Goal: Communication & Community: Share content

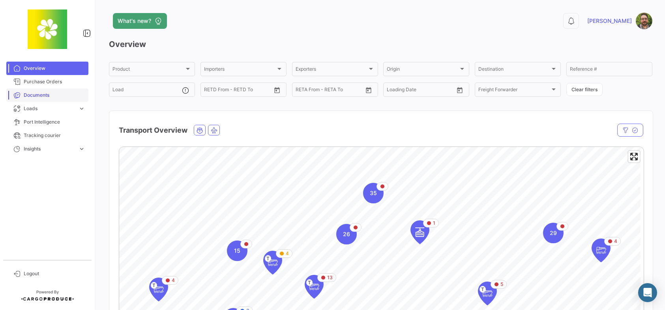
click at [61, 93] on span "Documents" at bounding box center [55, 95] width 62 height 7
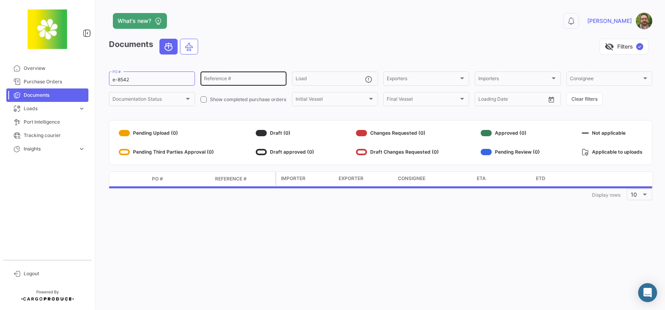
click at [247, 77] on input "Reference #" at bounding box center [243, 80] width 79 height 6
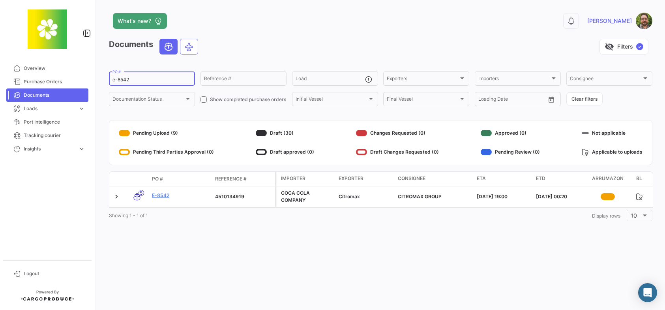
drag, startPoint x: 164, startPoint y: 81, endPoint x: 107, endPoint y: 80, distance: 57.3
click at [107, 80] on div "What's new? 0 [PERSON_NAME] Documents visibility_off Filters ✓ e-8542 PO # Refe…" at bounding box center [380, 155] width 569 height 310
drag, startPoint x: 265, startPoint y: 77, endPoint x: 265, endPoint y: 81, distance: 4.0
click at [263, 79] on div "Reference #" at bounding box center [243, 77] width 79 height 15
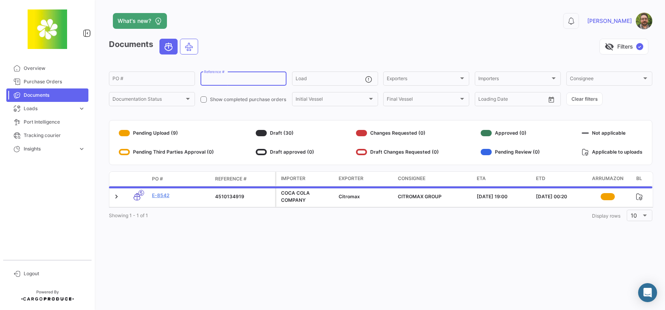
paste input "1124999"
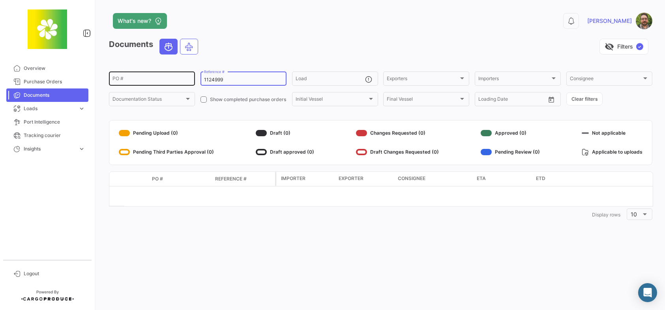
drag, startPoint x: 233, startPoint y: 78, endPoint x: 140, endPoint y: 81, distance: 92.8
click at [0, 0] on div "PO # 1124999 Reference # Load Exporters Exporters Importers Importers Consignee…" at bounding box center [0, 0] width 0 height 0
paste input "31468835"
type input "31468835"
drag, startPoint x: 241, startPoint y: 81, endPoint x: 177, endPoint y: 88, distance: 63.9
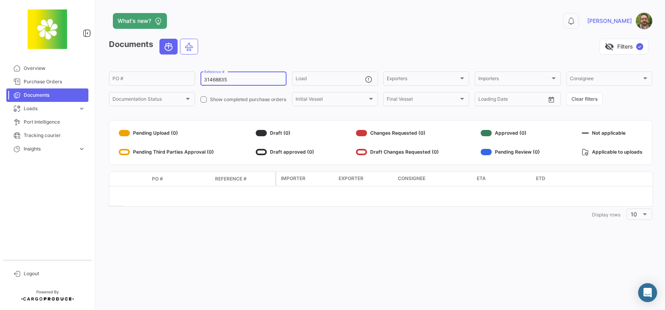
click at [177, 88] on form "PO # 31468835 Reference # Load Exporters Exporters Importers Importers Consigne…" at bounding box center [381, 88] width 544 height 37
click at [164, 80] on input "PO #" at bounding box center [152, 80] width 79 height 6
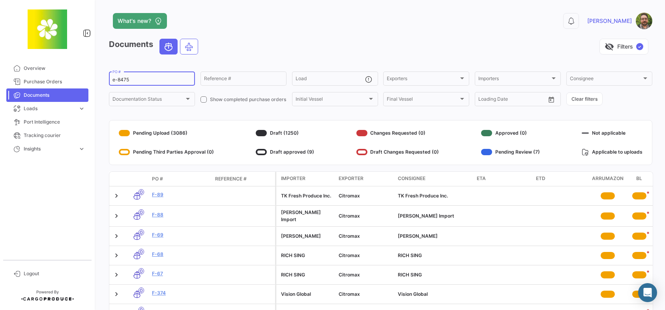
type input "e-8475"
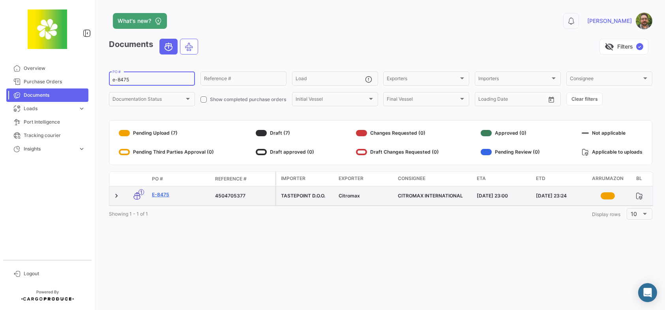
click at [164, 195] on link "E-8475" at bounding box center [180, 194] width 57 height 7
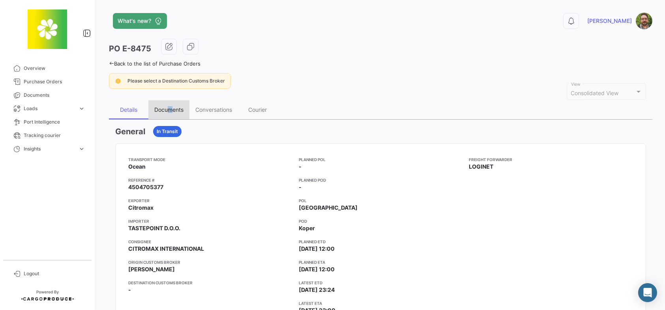
click at [170, 110] on div "Documents" at bounding box center [168, 109] width 29 height 7
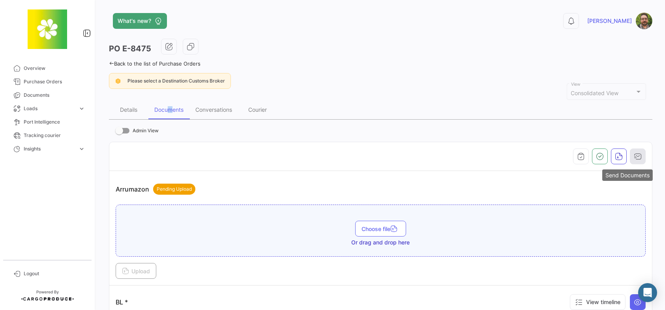
click at [634, 155] on icon "button" at bounding box center [638, 156] width 8 height 8
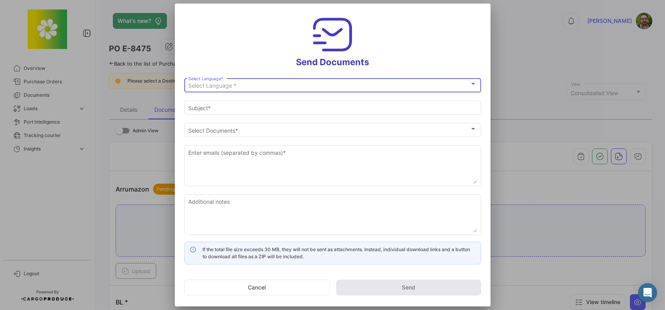
click at [316, 87] on div "Select Language *" at bounding box center [329, 86] width 282 height 7
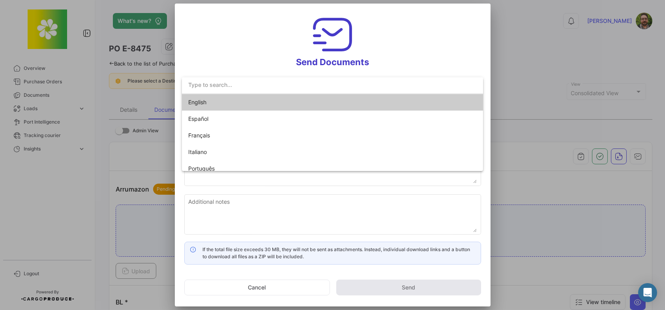
click at [275, 105] on span "English" at bounding box center [243, 102] width 111 height 17
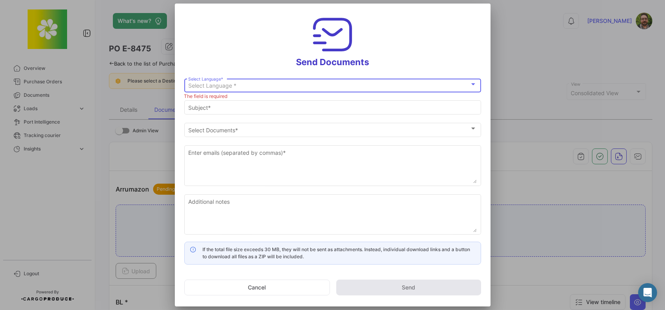
type input "[PERSON_NAME] has shared the documents of PO # E-8475 with you"
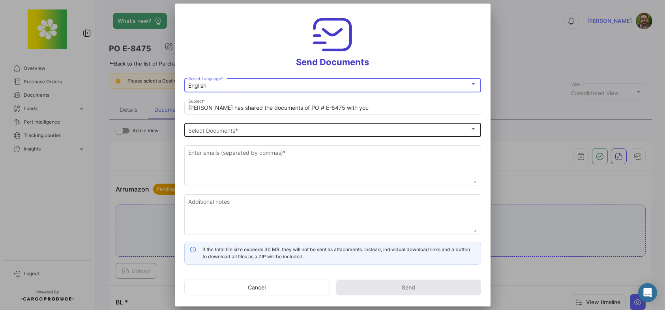
click at [277, 130] on div "Select Documents" at bounding box center [329, 130] width 282 height 7
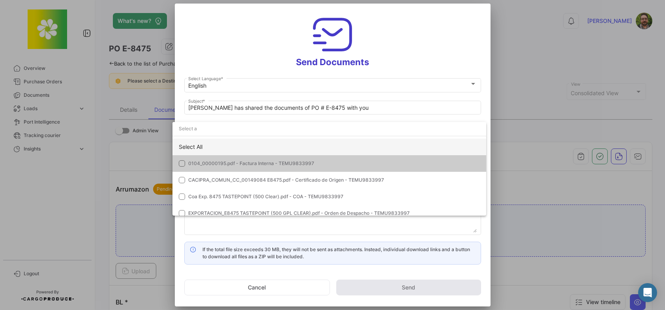
click at [270, 146] on div "Select All" at bounding box center [330, 147] width 314 height 17
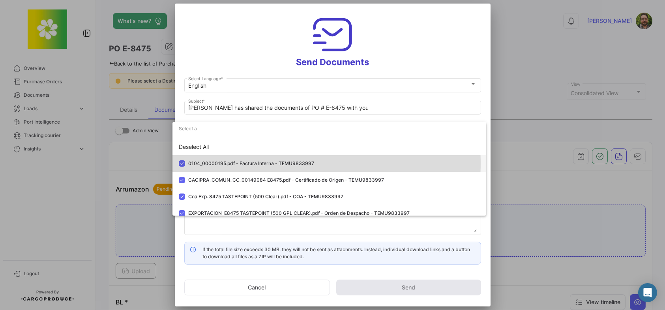
click at [278, 164] on span "0104_00000195.pdf - Factura Interna - TEMU9833997" at bounding box center [251, 163] width 126 height 6
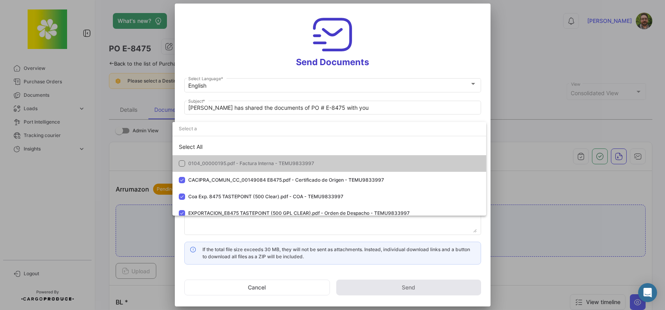
click at [403, 61] on div at bounding box center [332, 155] width 665 height 310
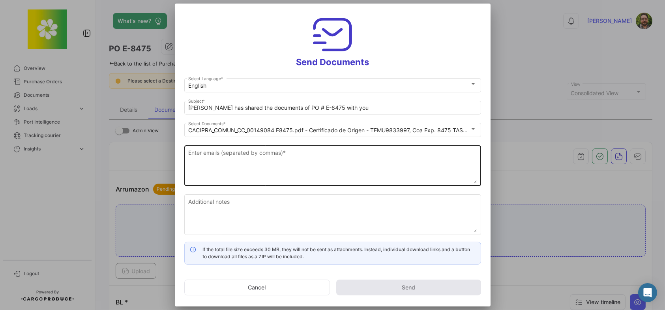
click at [306, 163] on textarea "Enter emails (separated by commas) *" at bounding box center [332, 166] width 289 height 35
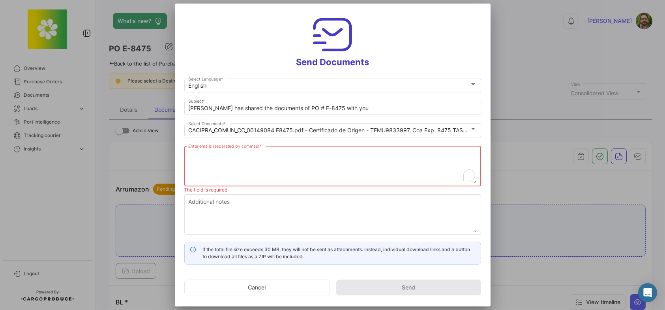
click at [333, 154] on textarea "Enter emails (separated by commas) *" at bounding box center [332, 166] width 289 height 35
paste textarea "[PERSON_NAME] <[PERSON_NAME][EMAIL_ADDRESS][PERSON_NAME][DOMAIN_NAME]>"
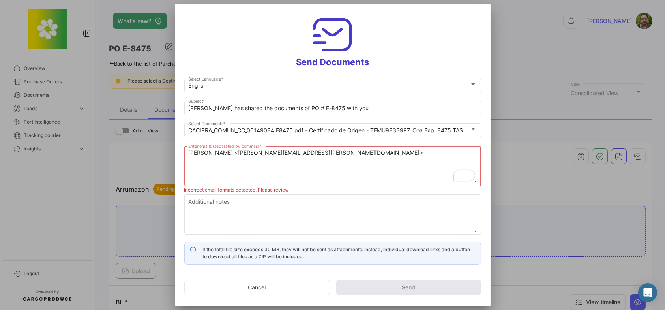
drag, startPoint x: 235, startPoint y: 152, endPoint x: 164, endPoint y: 150, distance: 70.4
click at [164, 150] on div "Send Documents English Select Language * [PERSON_NAME] has shared the documents…" at bounding box center [332, 155] width 665 height 310
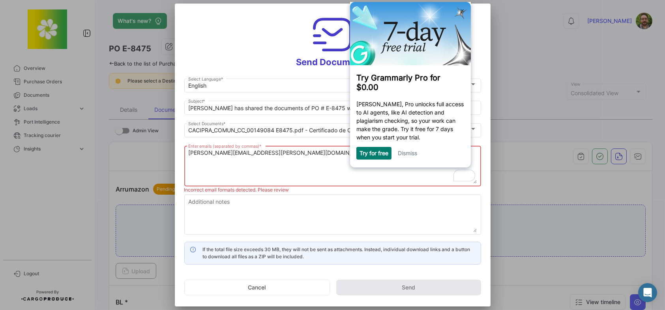
click at [287, 156] on textarea "[PERSON_NAME][EMAIL_ADDRESS][PERSON_NAME][DOMAIN_NAME]>" at bounding box center [332, 166] width 289 height 35
click at [459, 13] on link at bounding box center [462, 10] width 13 height 13
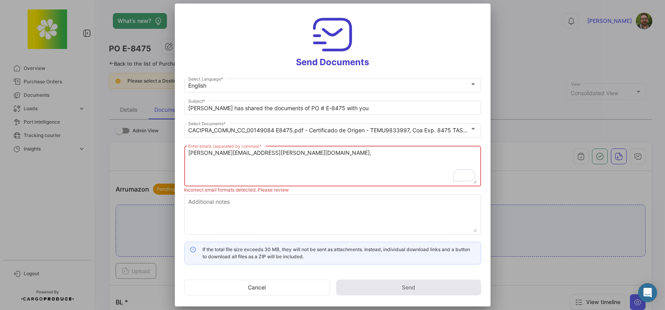
click at [382, 152] on textarea "[PERSON_NAME][EMAIL_ADDRESS][PERSON_NAME][DOMAIN_NAME]," at bounding box center [332, 166] width 289 height 35
paste textarea "Carina TP SLO <[EMAIL_ADDRESS][DOMAIN_NAME]>"
drag, startPoint x: 298, startPoint y: 152, endPoint x: 257, endPoint y: 151, distance: 41.5
click at [257, 151] on textarea "[PERSON_NAME][EMAIL_ADDRESS][PERSON_NAME][DOMAIN_NAME], Carina TP SLO <[EMAIL_A…" at bounding box center [332, 166] width 289 height 35
click at [372, 158] on textarea "[PERSON_NAME][EMAIL_ADDRESS][PERSON_NAME][DOMAIN_NAME], [EMAIL_ADDRESS][DOMAIN_…" at bounding box center [332, 166] width 289 height 35
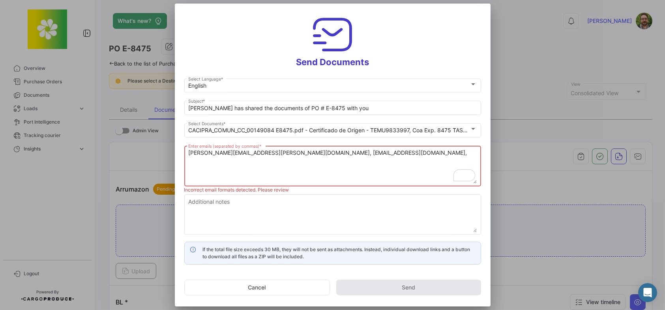
click at [357, 150] on textarea "[PERSON_NAME][EMAIL_ADDRESS][PERSON_NAME][DOMAIN_NAME], [EMAIL_ADDRESS][DOMAIN_…" at bounding box center [332, 166] width 289 height 35
paste textarea "[PERSON_NAME] <[EMAIL_ADDRESS][DOMAIN_NAME]>"
drag, startPoint x: 363, startPoint y: 151, endPoint x: 320, endPoint y: 152, distance: 43.5
click at [320, 152] on textarea "[PERSON_NAME][EMAIL_ADDRESS][PERSON_NAME][DOMAIN_NAME], [EMAIL_ADDRESS][DOMAIN_…" at bounding box center [332, 166] width 289 height 35
click at [413, 152] on textarea "[PERSON_NAME][EMAIL_ADDRESS][PERSON_NAME][DOMAIN_NAME], [EMAIL_ADDRESS][DOMAIN_…" at bounding box center [332, 166] width 289 height 35
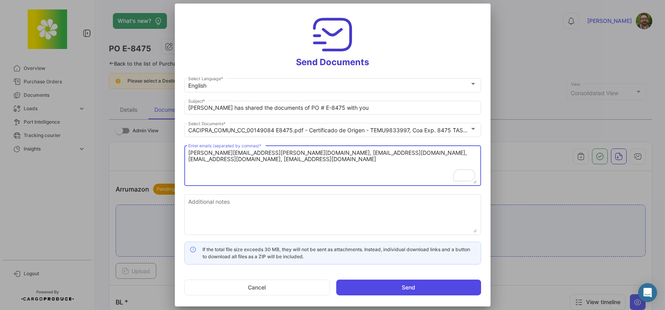
type textarea "[PERSON_NAME][EMAIL_ADDRESS][PERSON_NAME][DOMAIN_NAME], [EMAIL_ADDRESS][DOMAIN_…"
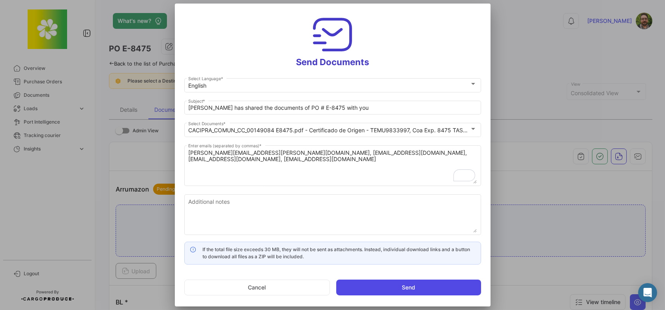
click at [384, 287] on button "Send" at bounding box center [408, 288] width 145 height 16
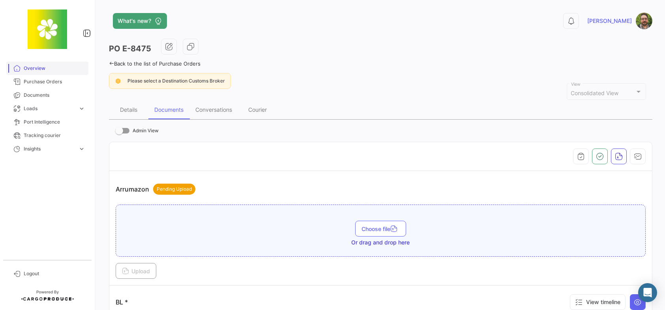
drag, startPoint x: 53, startPoint y: 66, endPoint x: 69, endPoint y: 64, distance: 15.5
click at [53, 66] on span "Overview" at bounding box center [55, 68] width 62 height 7
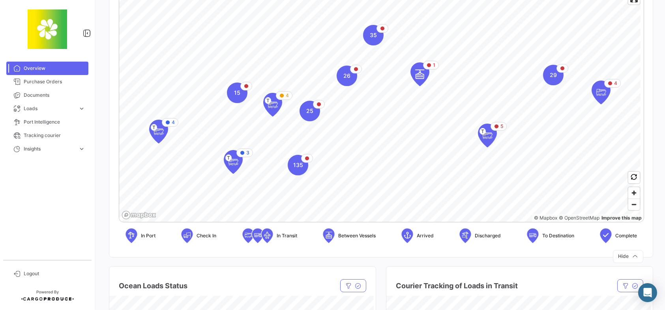
scroll to position [79, 0]
